Goal: Find contact information: Find contact information

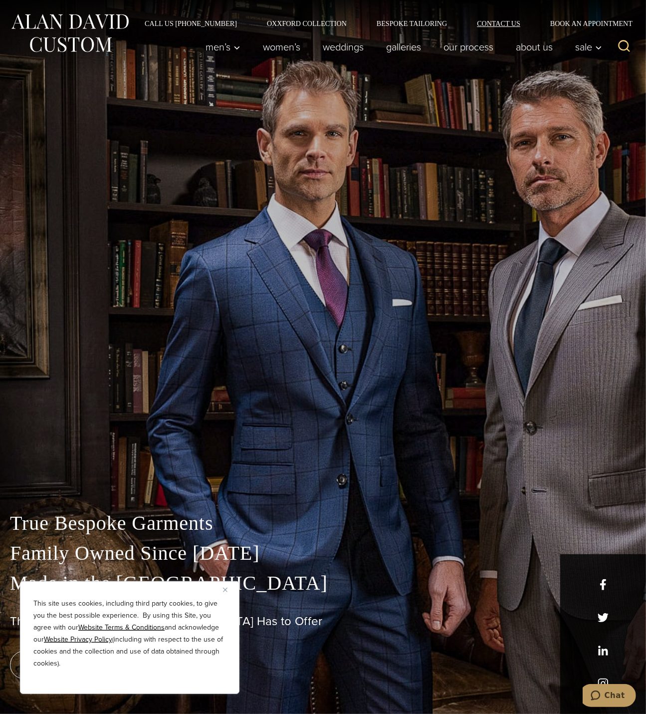
click at [493, 21] on link "Contact Us" at bounding box center [498, 23] width 73 height 7
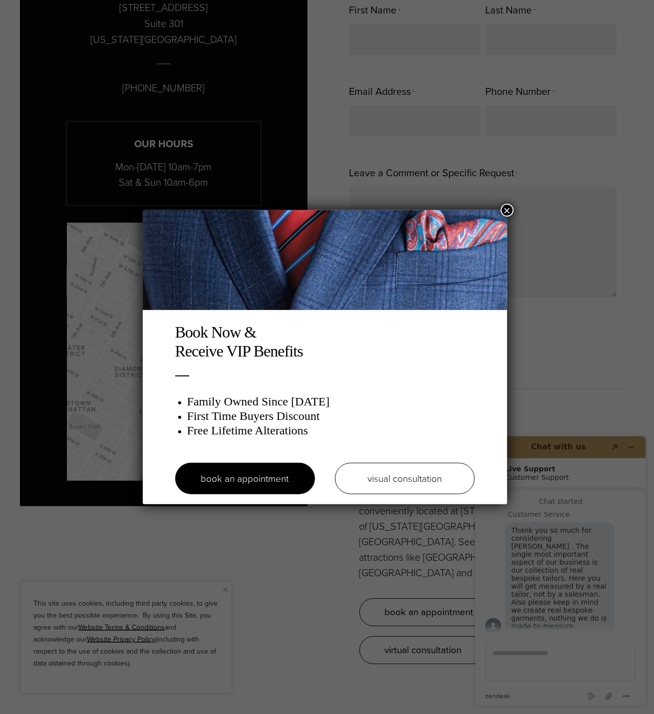
click at [508, 208] on button "×" at bounding box center [507, 210] width 13 height 13
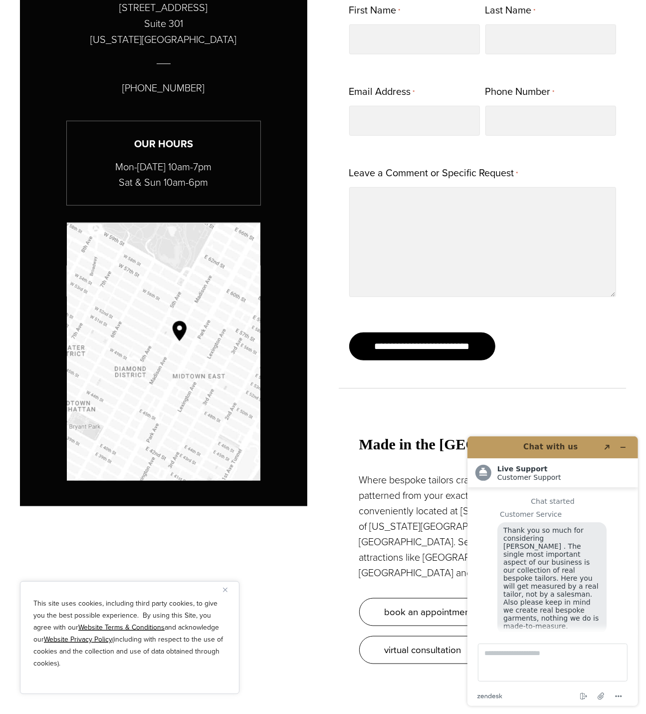
scroll to position [11, 0]
